Goal: Transaction & Acquisition: Purchase product/service

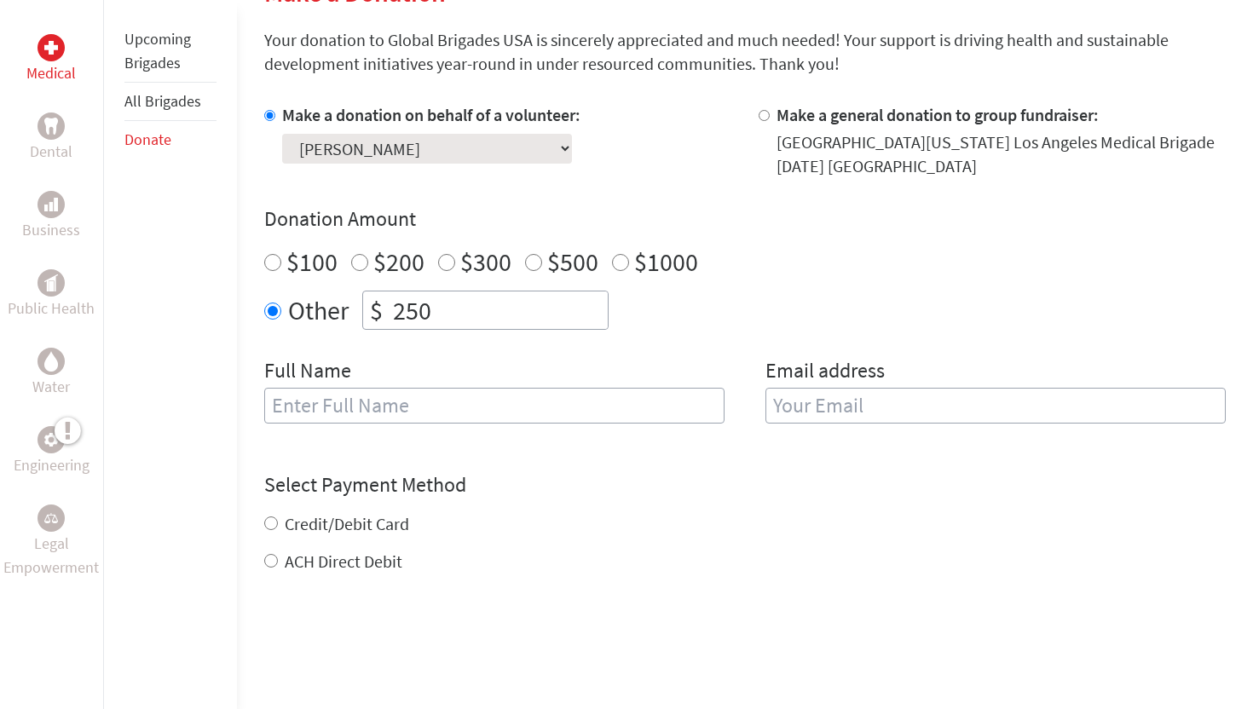
scroll to position [454, 0]
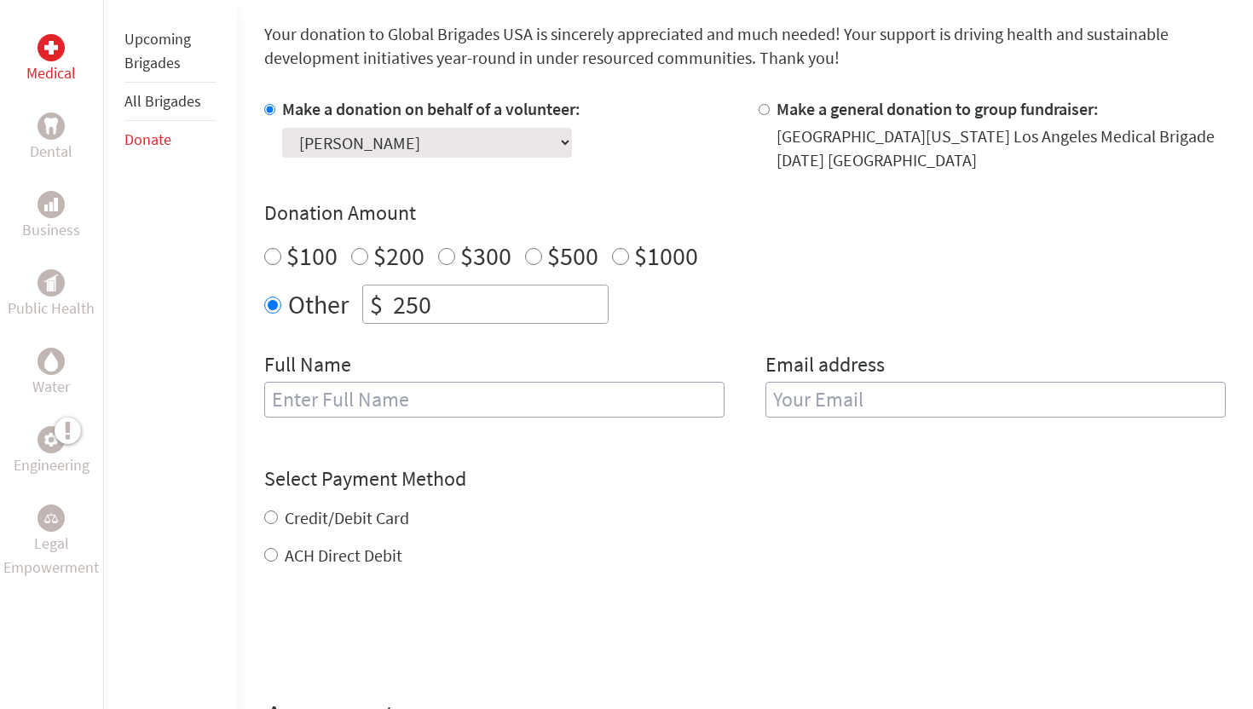
click at [344, 520] on label "Credit/Debit Card" at bounding box center [347, 517] width 124 height 21
click at [278, 520] on input "Credit/Debit Card" at bounding box center [271, 518] width 14 height 14
radio input "true"
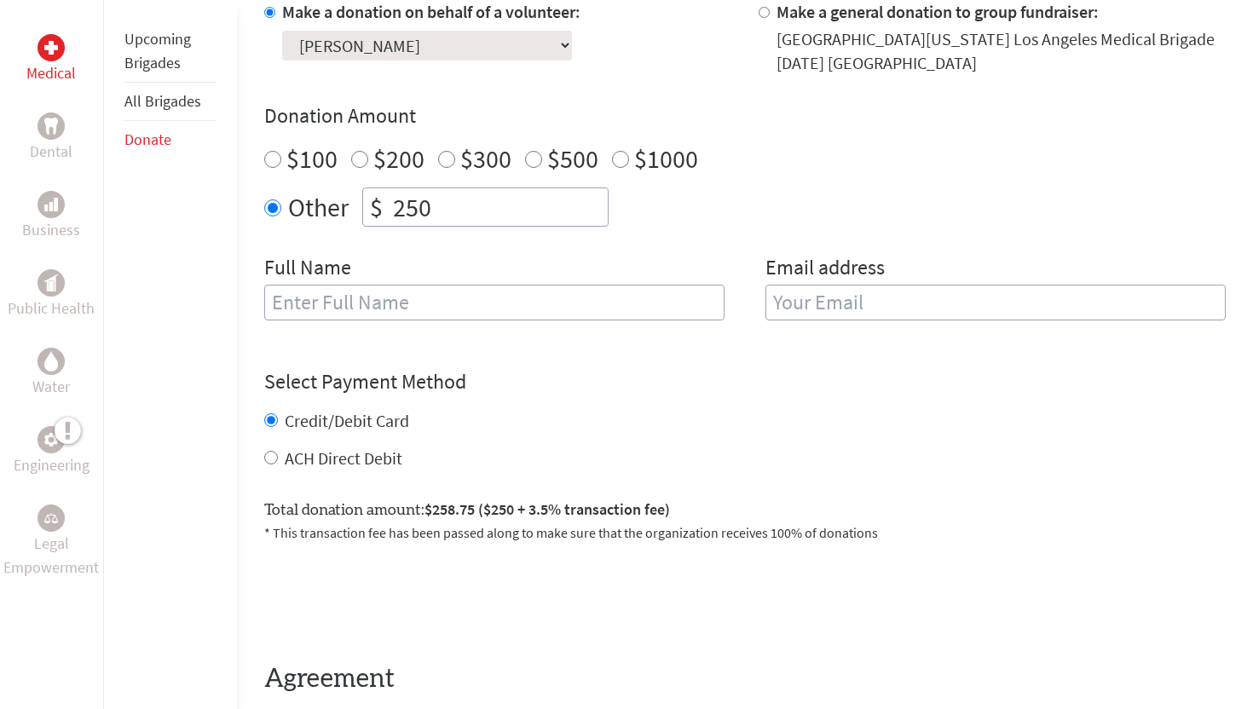
scroll to position [751, 0]
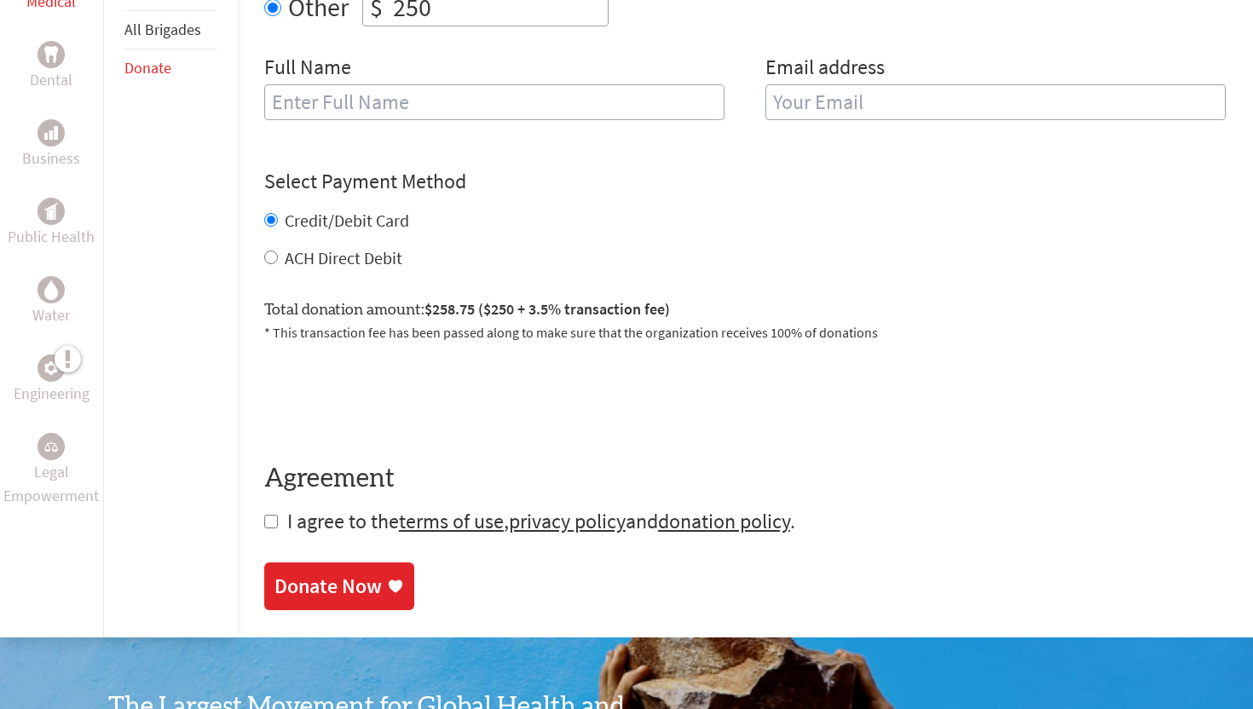
click at [269, 520] on input "checkbox" at bounding box center [271, 522] width 14 height 14
checkbox input "true"
click at [318, 586] on div "Donate Now" at bounding box center [328, 588] width 107 height 27
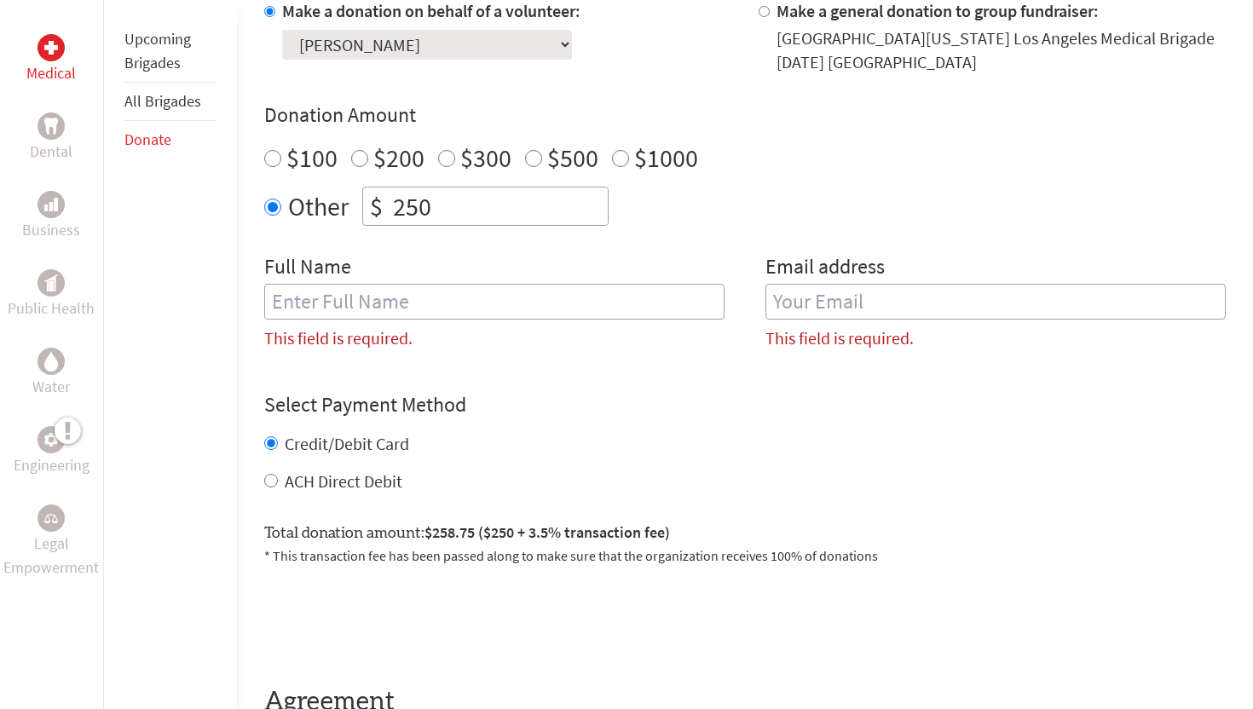
scroll to position [551, 0]
click at [384, 304] on input "text" at bounding box center [494, 303] width 460 height 36
type input "[PERSON_NAME]"
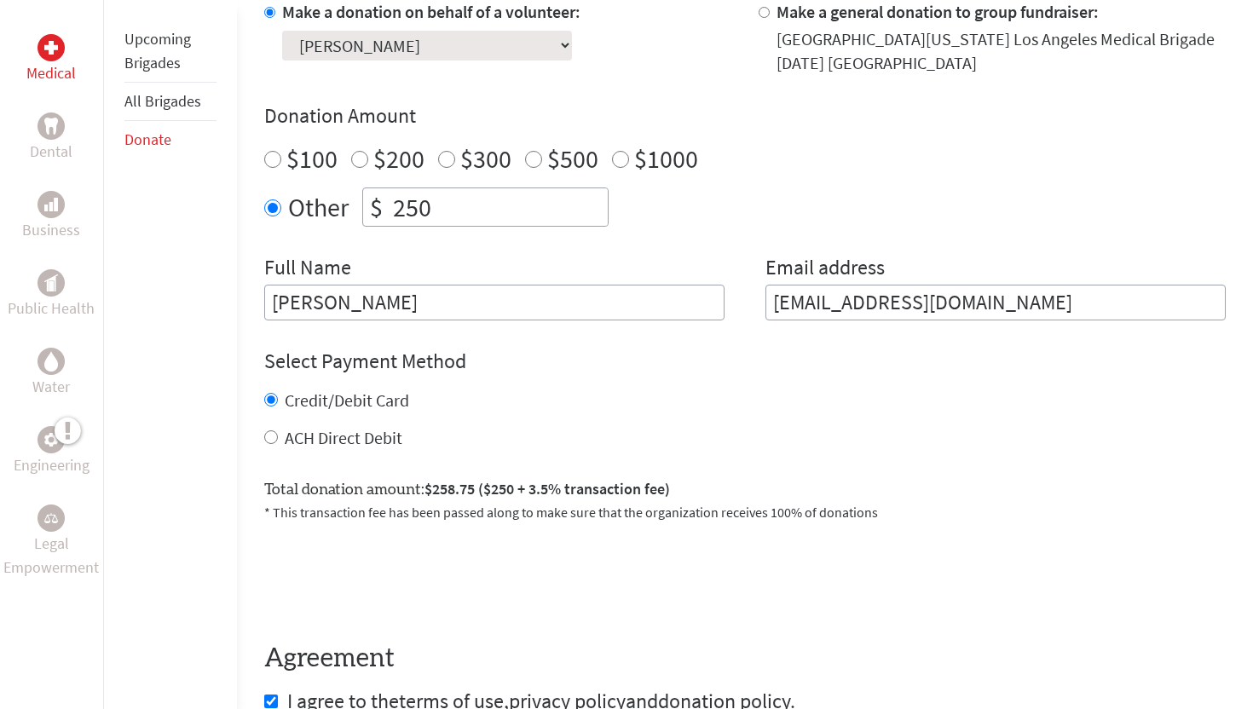
click at [857, 304] on input "[EMAIL_ADDRESS][DOMAIN_NAME]" at bounding box center [996, 303] width 460 height 36
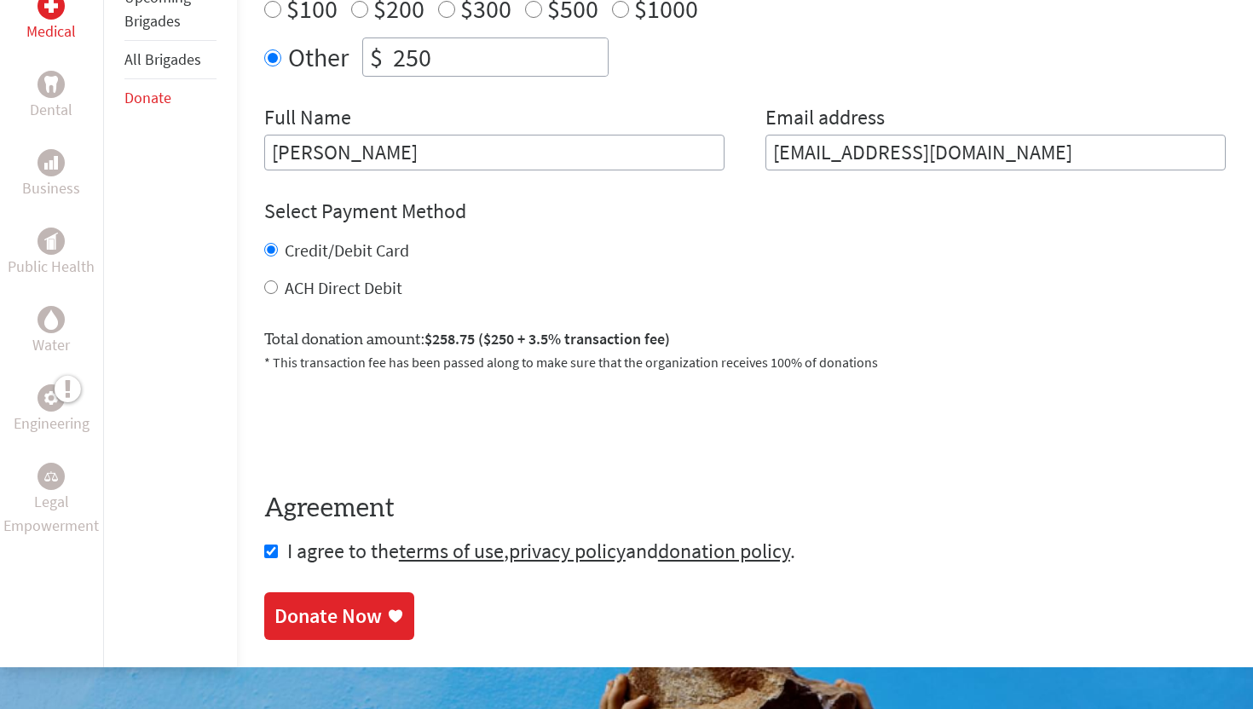
scroll to position [711, 0]
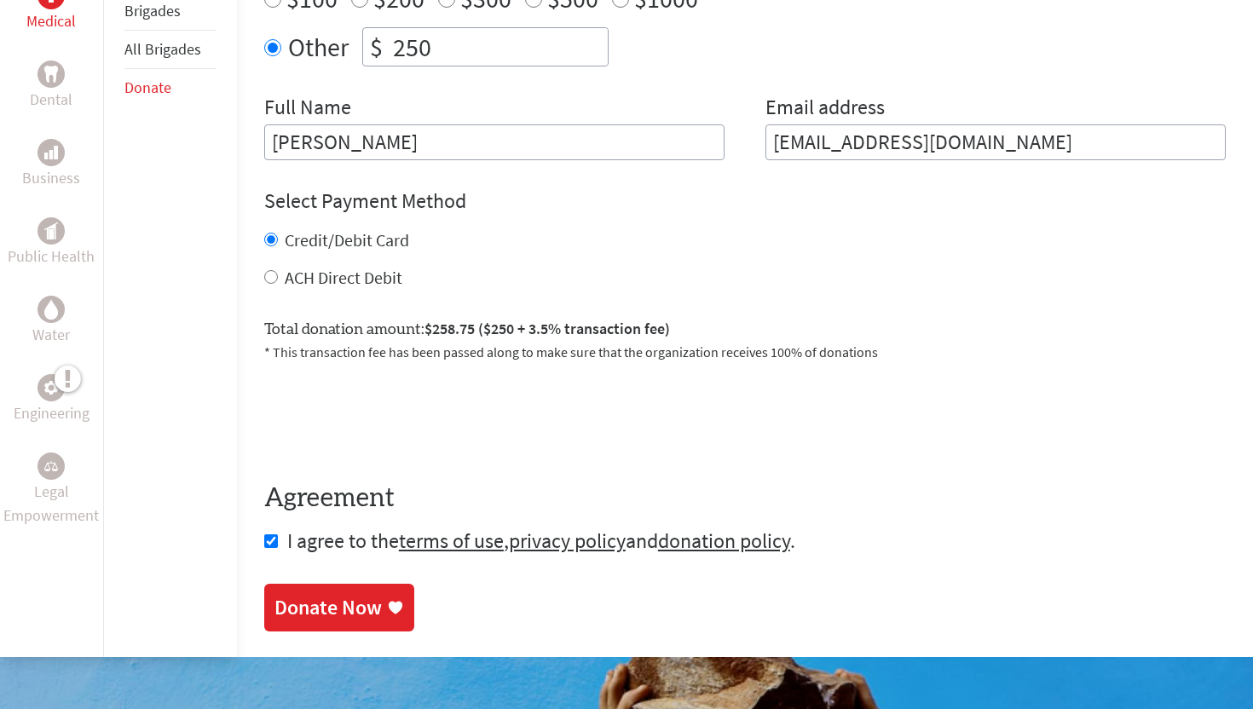
type input "[EMAIL_ADDRESS][DOMAIN_NAME]"
click at [310, 615] on div "Donate Now" at bounding box center [328, 607] width 107 height 27
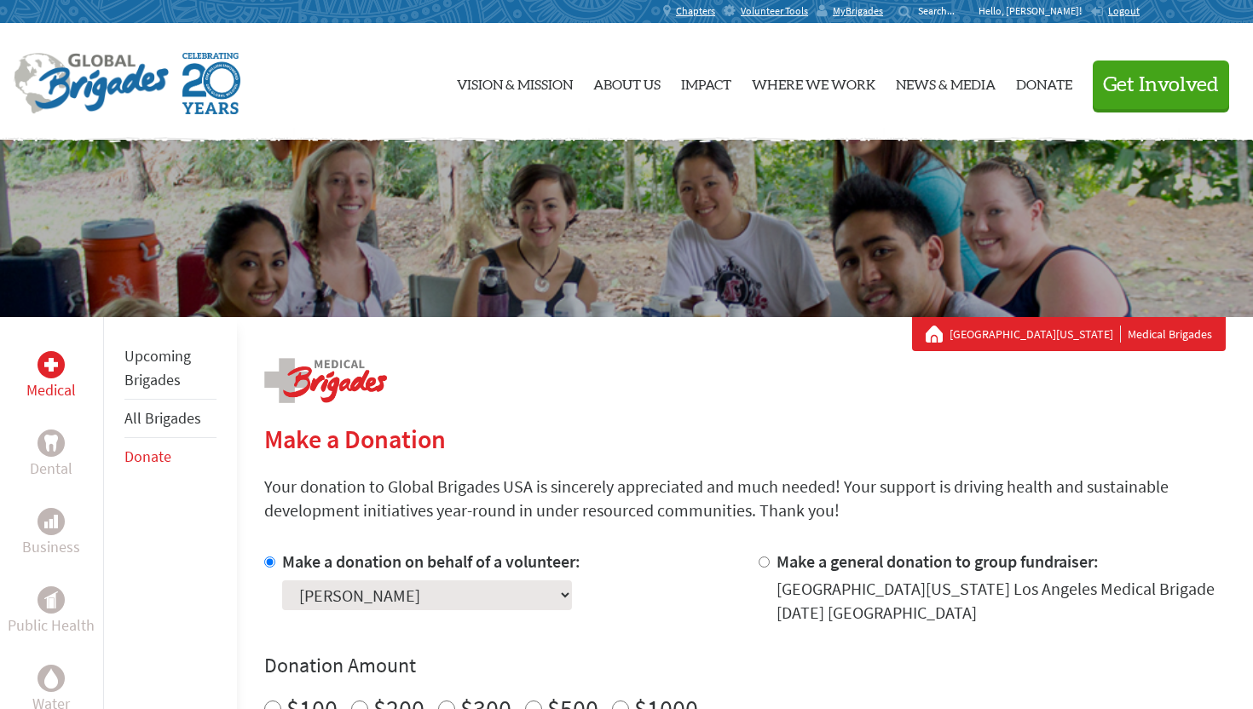
scroll to position [111, 0]
